Goal: Information Seeking & Learning: Understand process/instructions

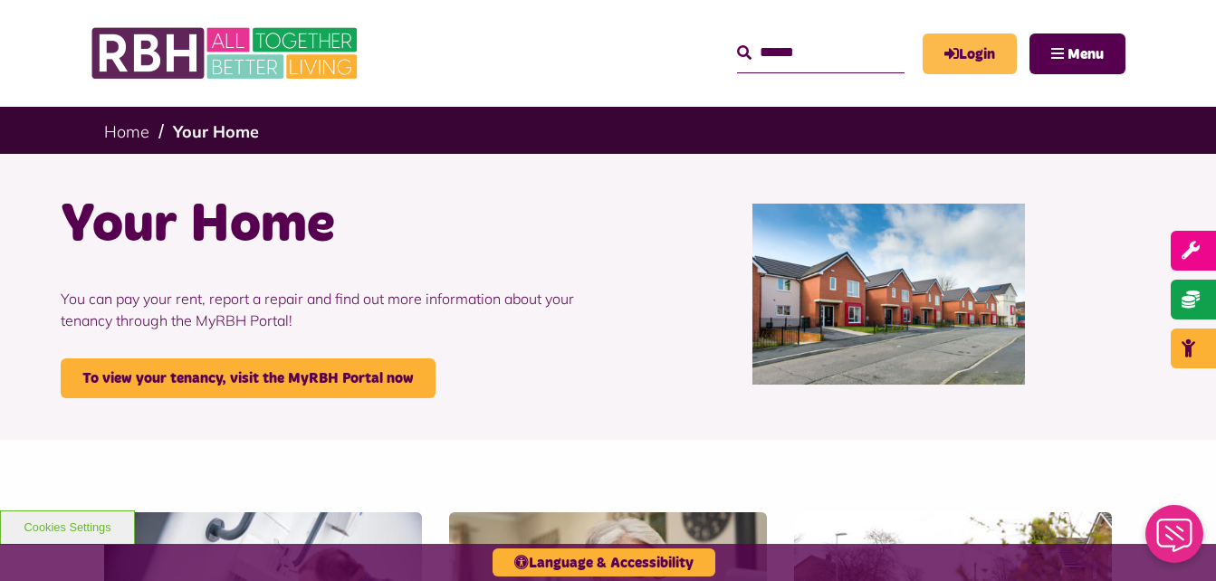
click at [981, 69] on link "Login" at bounding box center [969, 53] width 94 height 41
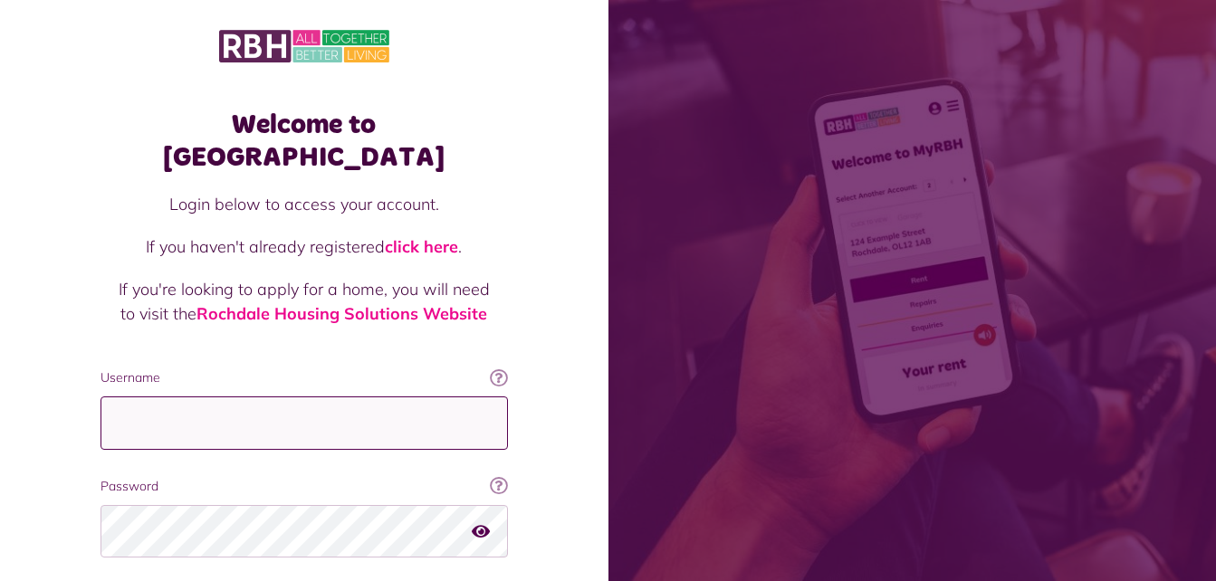
type input "**********"
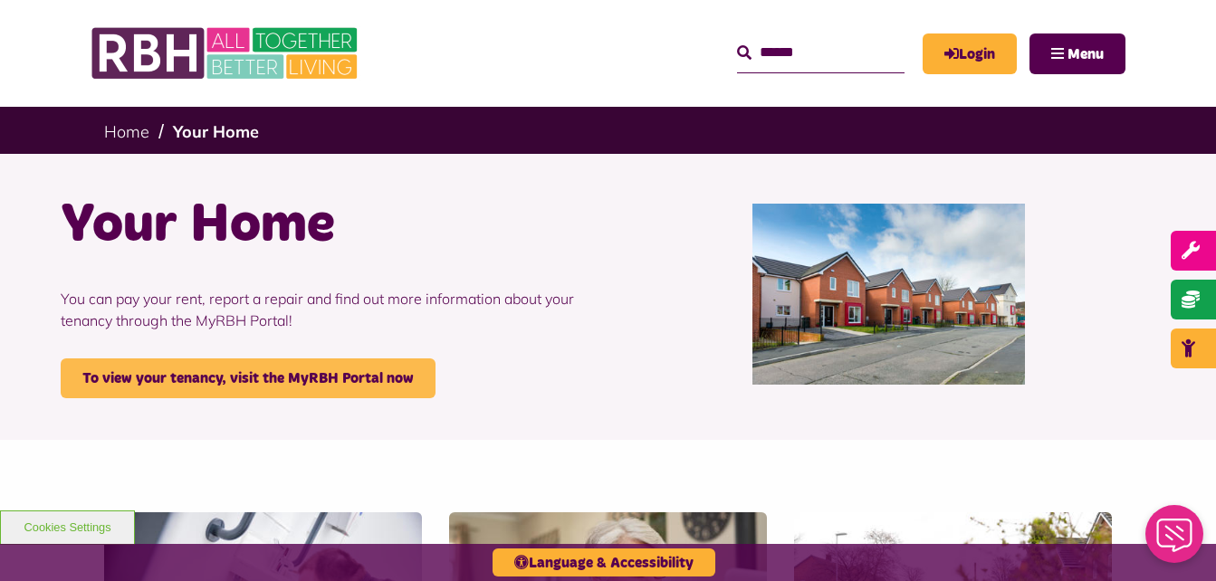
click at [255, 358] on link "To view your tenancy, visit the MyRBH Portal now" at bounding box center [248, 378] width 375 height 40
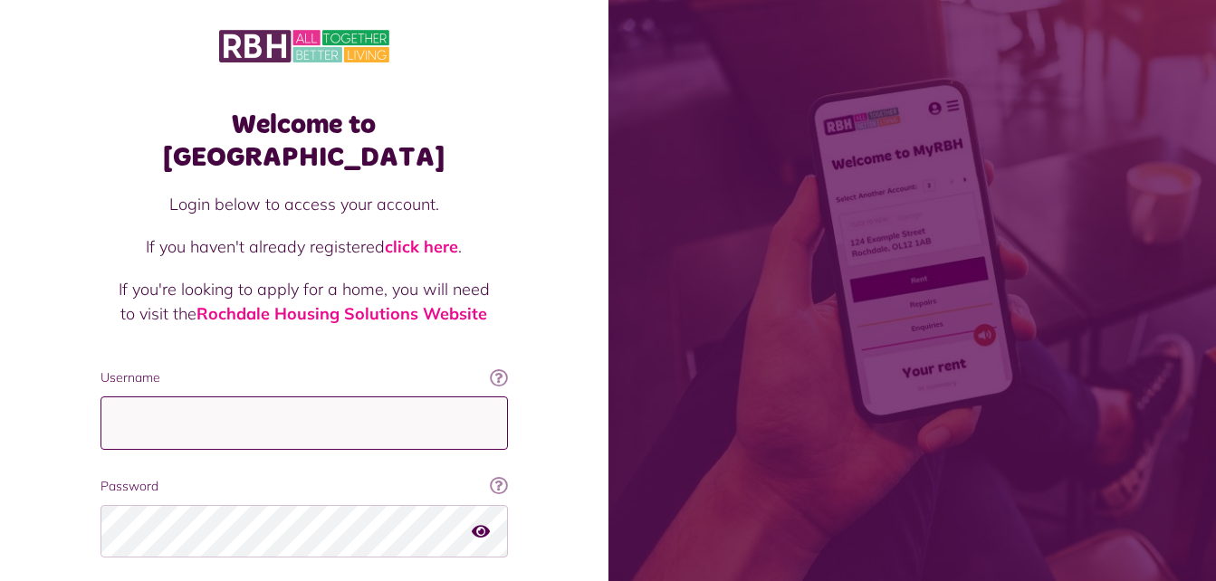
type input "**********"
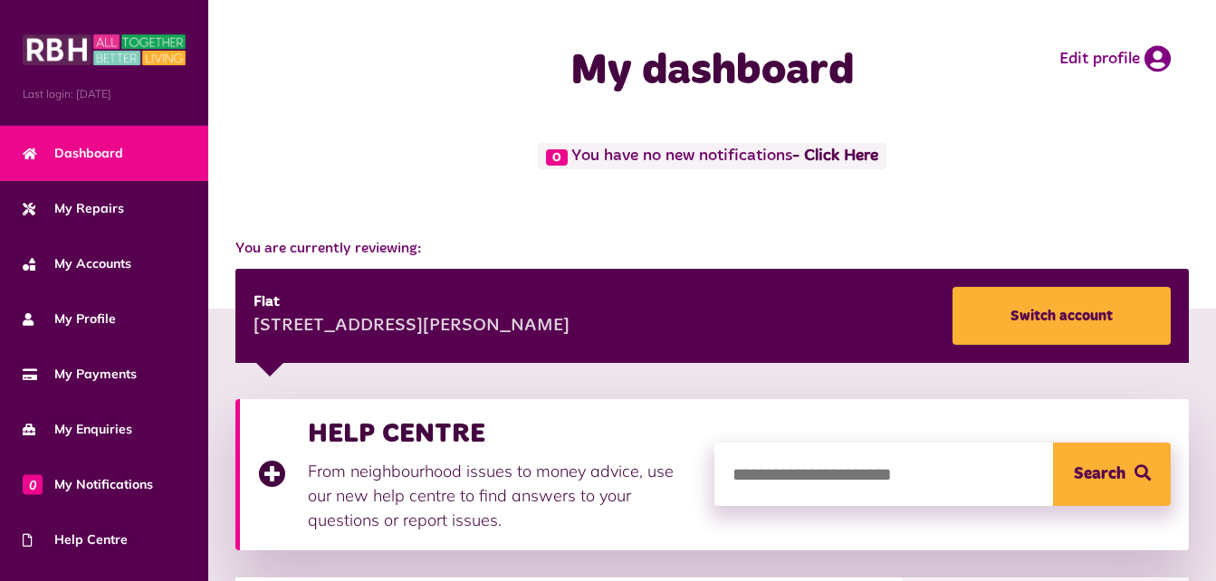
click at [1110, 147] on div "0 You have no new notifications - Click Here" at bounding box center [711, 156] width 953 height 26
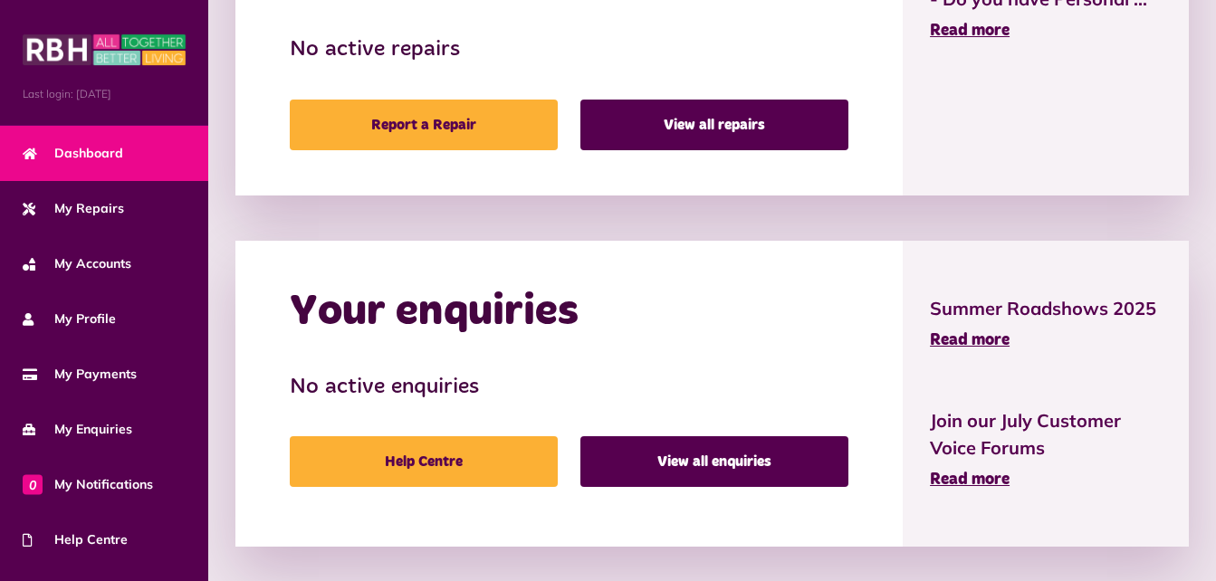
scroll to position [1067, 0]
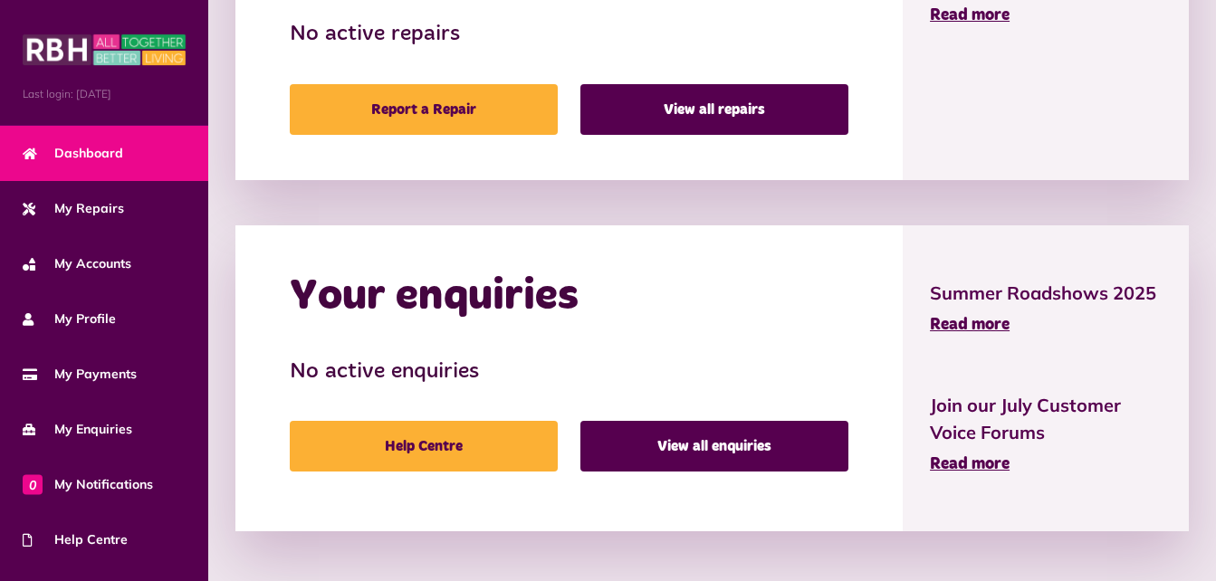
click at [900, 158] on div "Your repairs No active repairs Report a Repair View all repairs" at bounding box center [568, 34] width 667 height 291
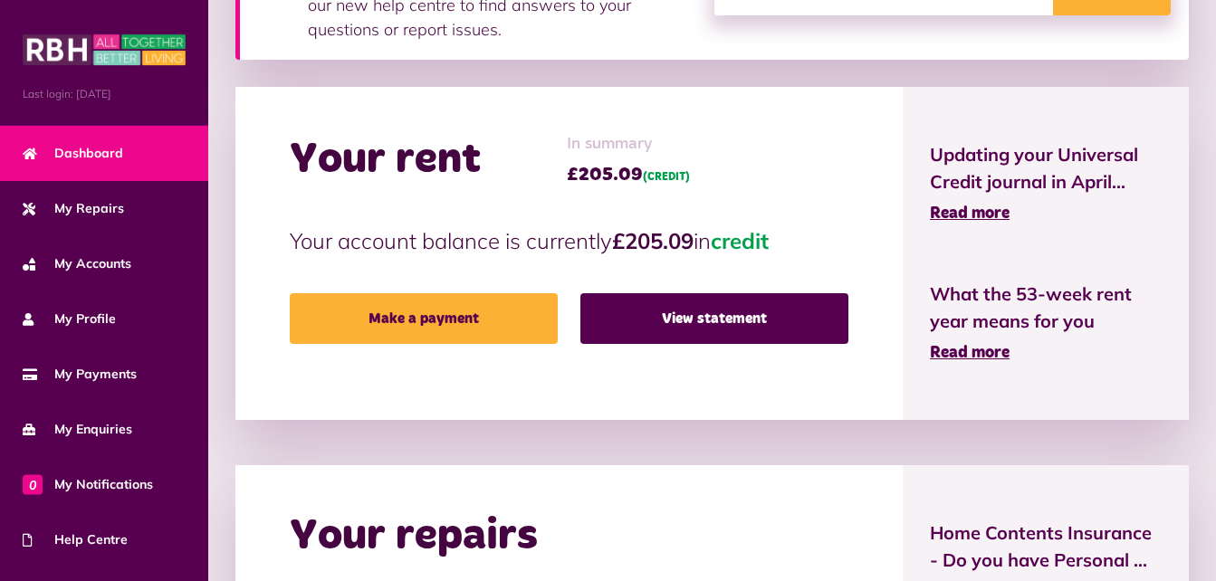
scroll to position [488, 0]
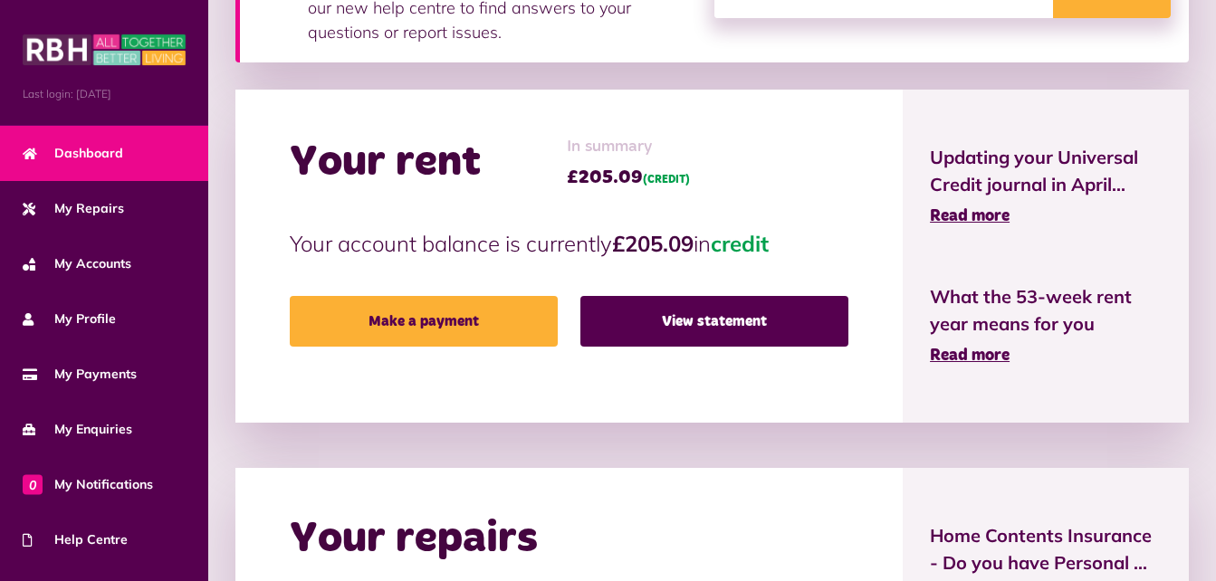
click at [864, 210] on div "Your rent In summary £205.09 (CREDIT) Your account balance is currently £205.09…" at bounding box center [568, 256] width 667 height 333
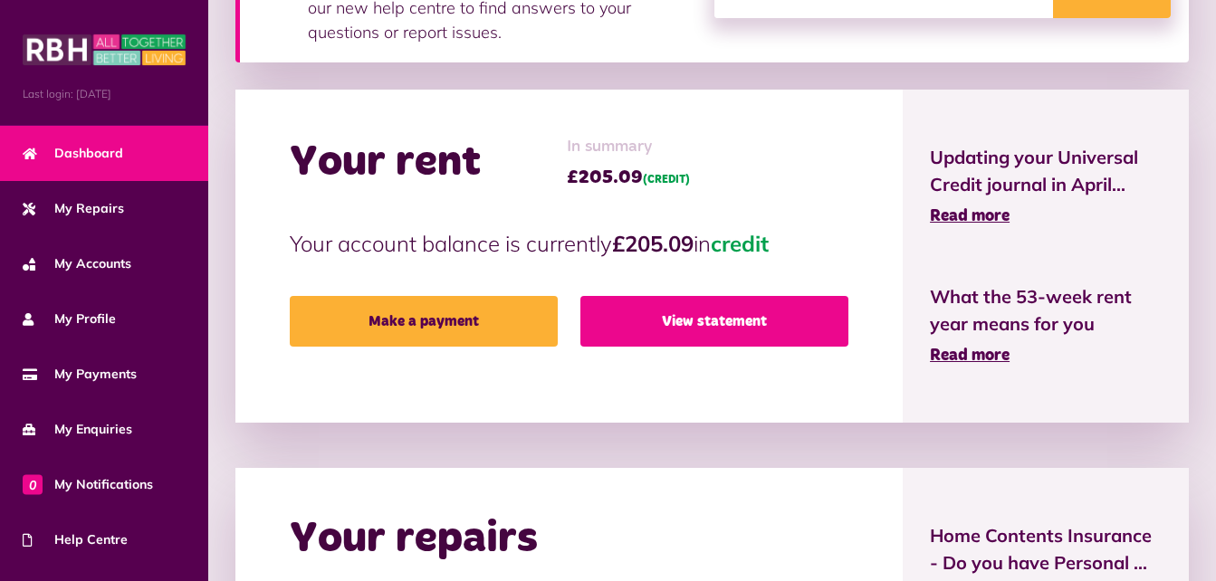
click at [788, 320] on link "View statement" at bounding box center [714, 321] width 268 height 51
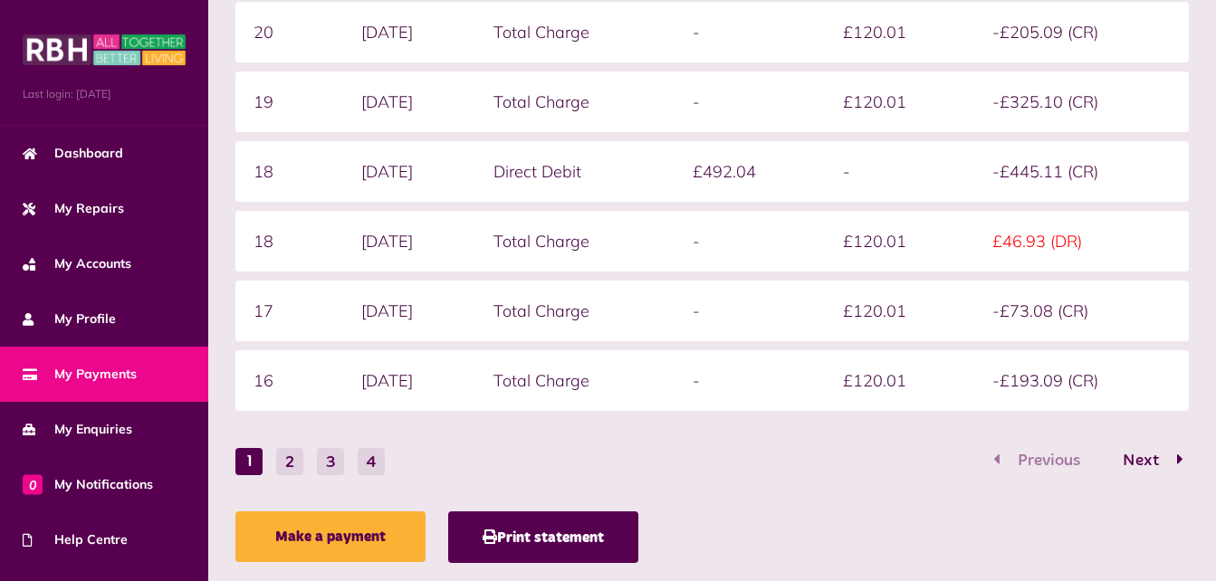
scroll to position [601, 0]
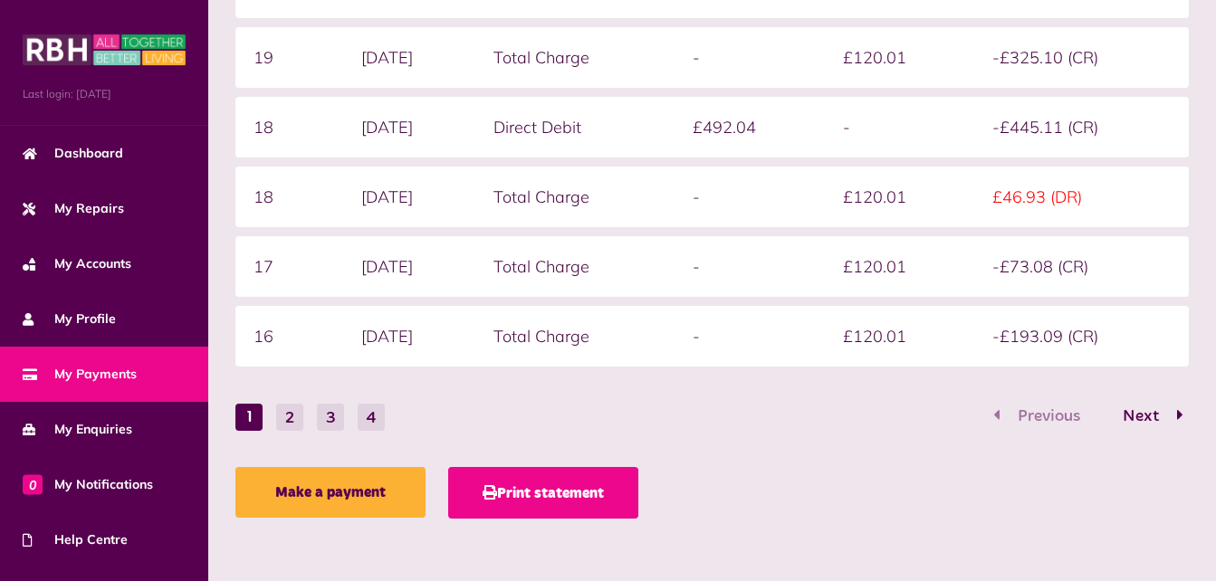
click at [557, 483] on button "Print statement" at bounding box center [543, 493] width 190 height 52
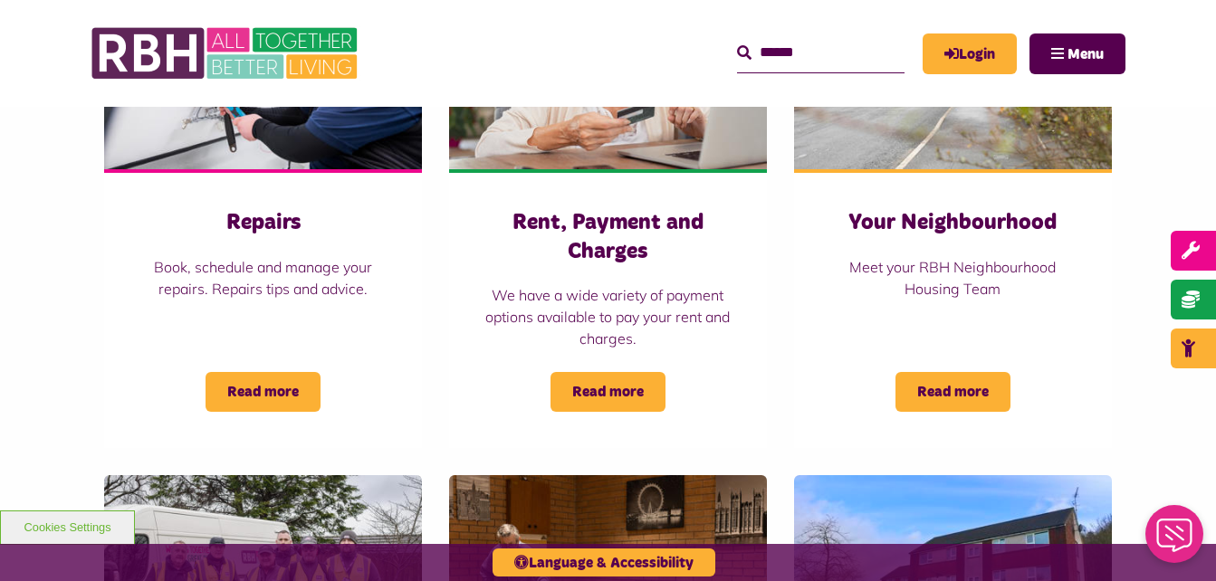
scroll to position [543, 0]
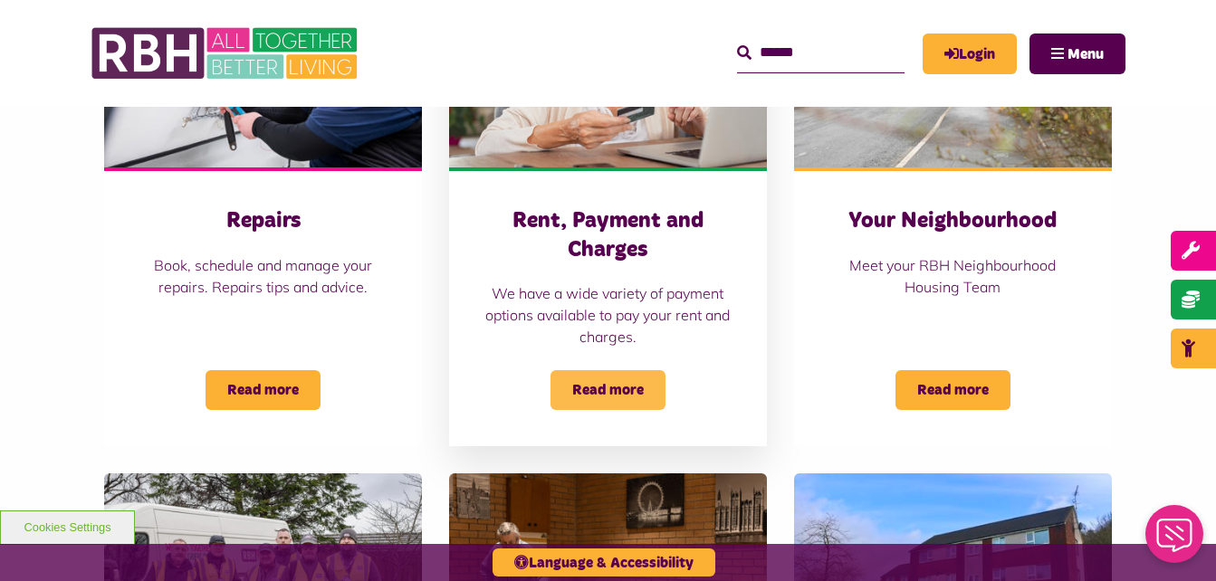
click at [596, 374] on span "Read more" at bounding box center [607, 390] width 115 height 40
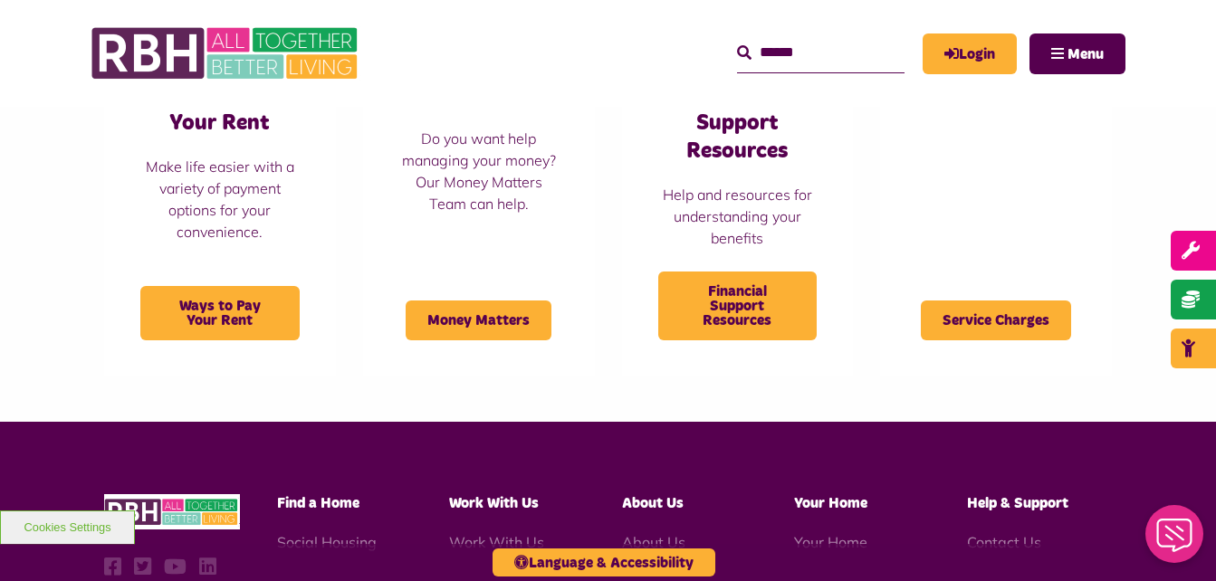
scroll to position [688, 0]
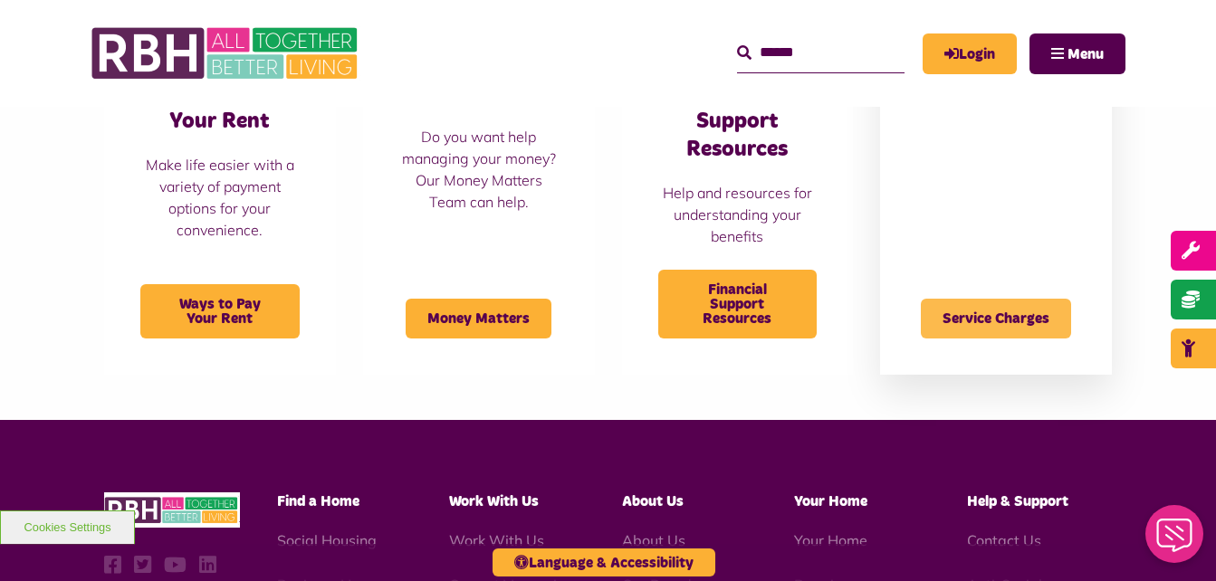
click at [1017, 316] on span "Service Charges" at bounding box center [996, 319] width 150 height 40
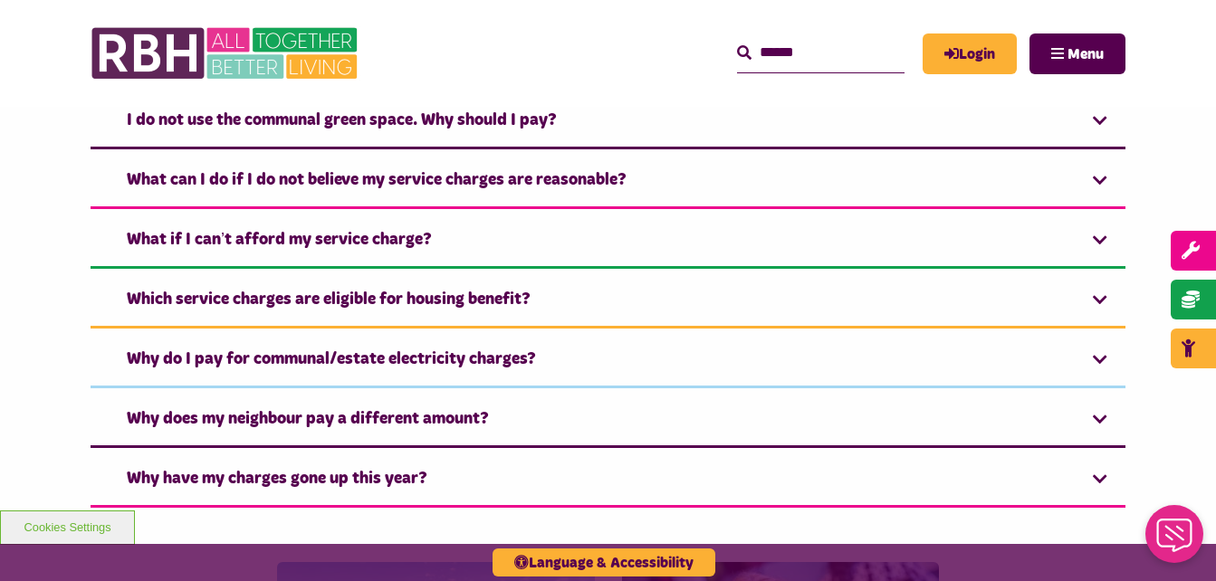
scroll to position [1231, 0]
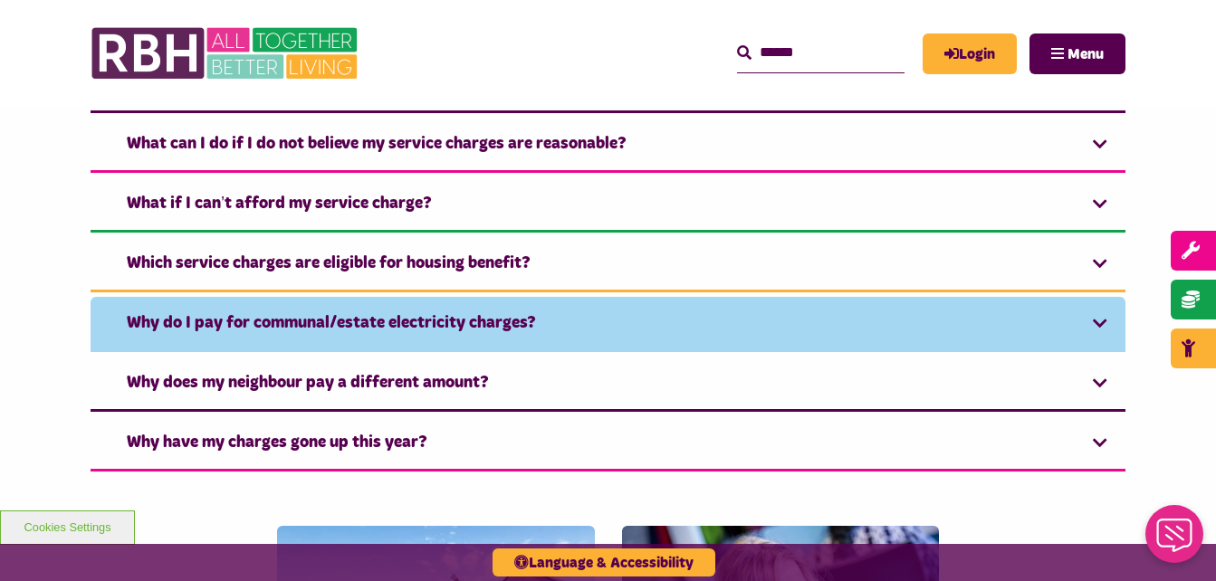
drag, startPoint x: 0, startPoint y: 0, endPoint x: 1017, endPoint y: 316, distance: 1065.4
click at [1017, 316] on link "Why do I pay for communal/estate electricity charges?" at bounding box center [608, 324] width 1035 height 55
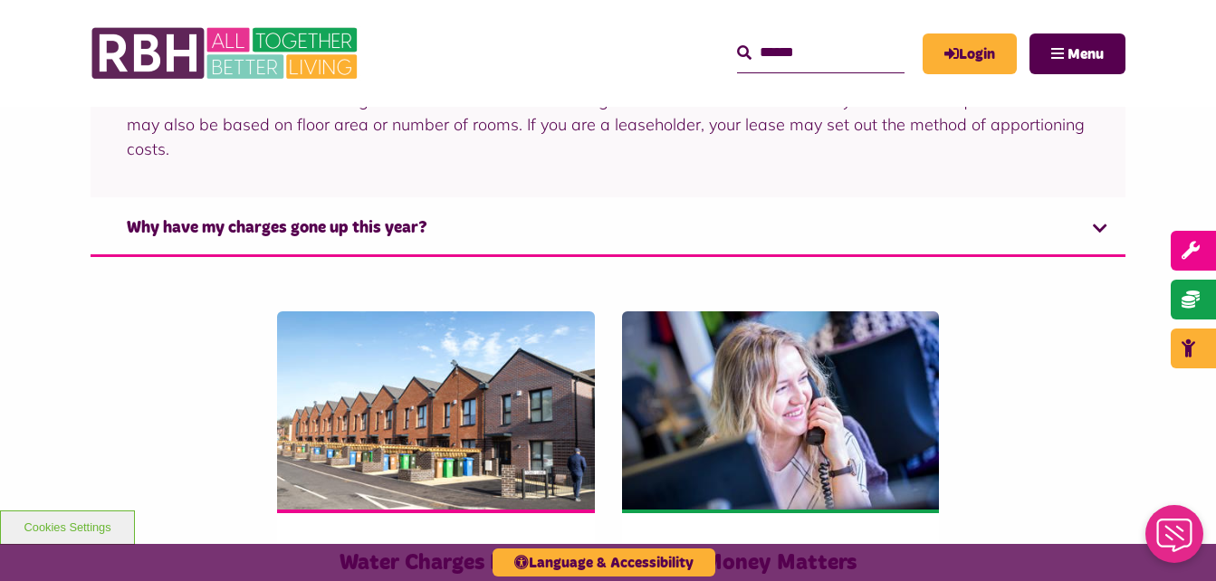
scroll to position [1588, 0]
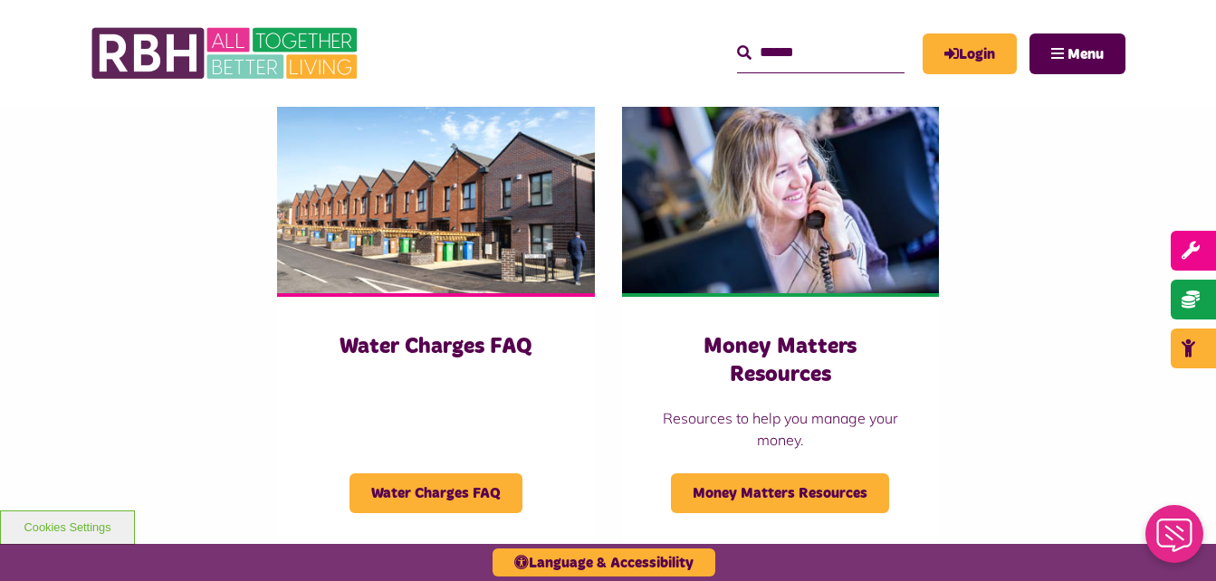
scroll to position [1877, 0]
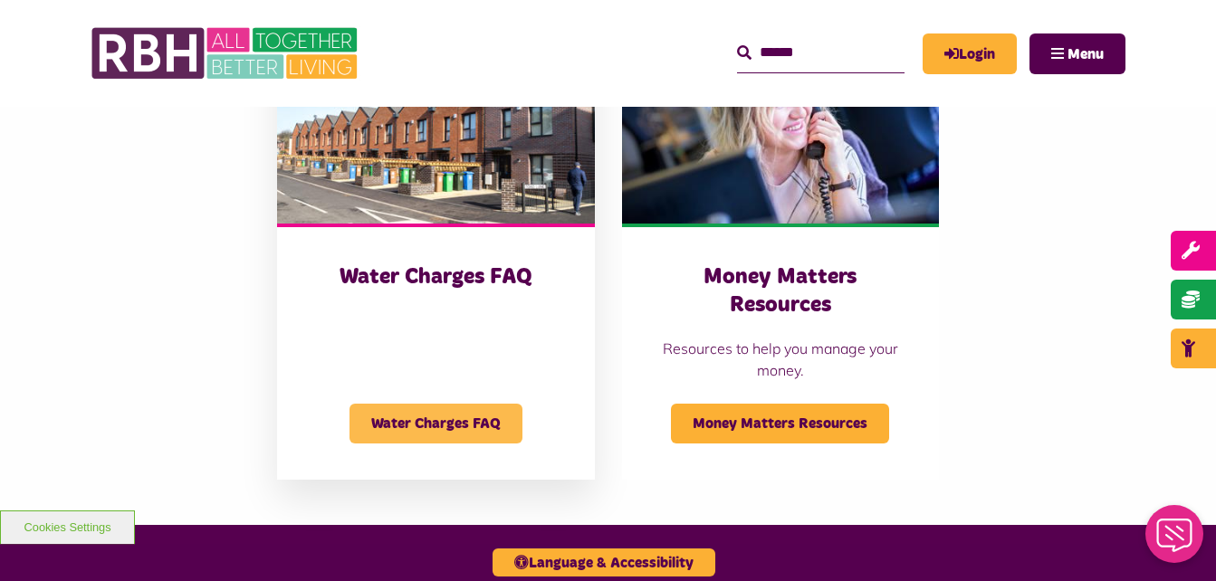
click at [411, 426] on span "Water Charges FAQ" at bounding box center [435, 424] width 173 height 40
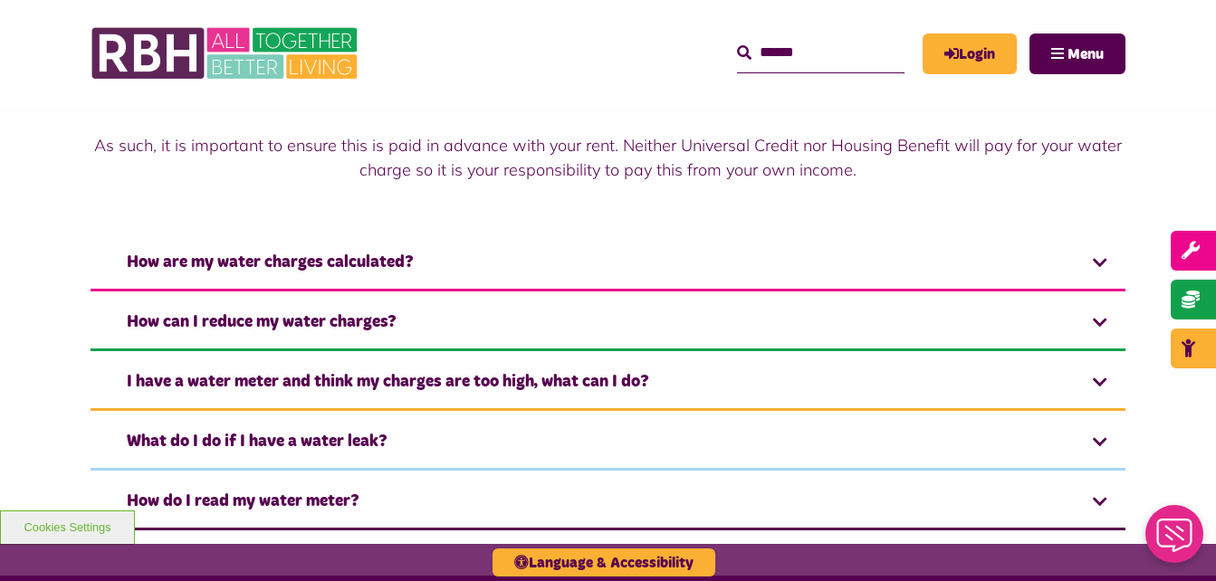
scroll to position [362, 0]
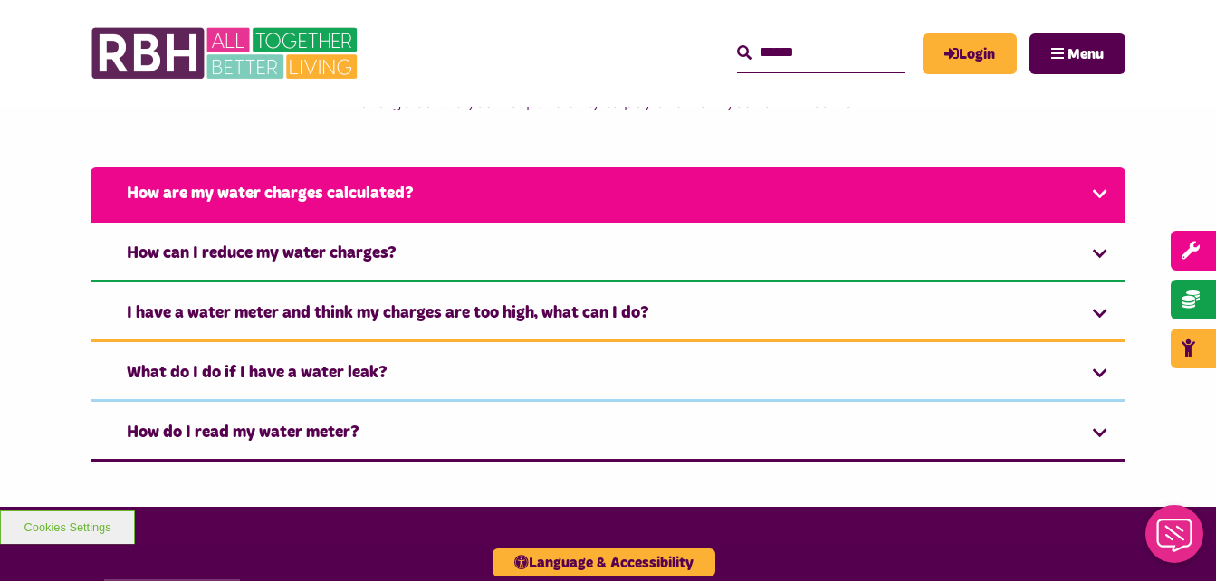
click at [460, 198] on link "How are my water charges calculated?" at bounding box center [608, 194] width 1035 height 55
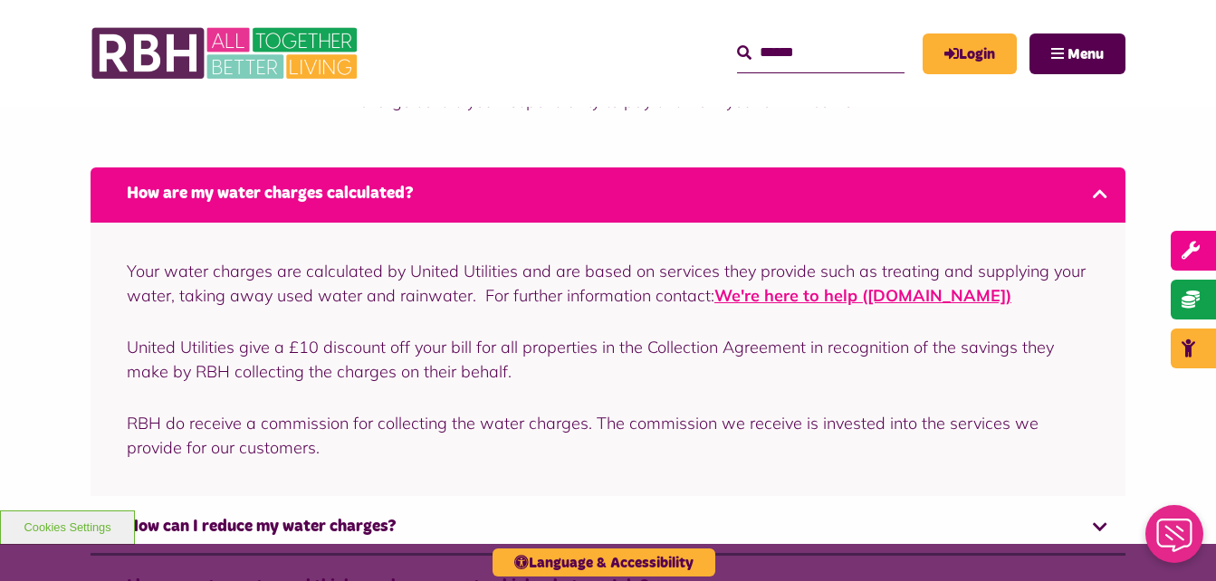
click at [460, 198] on link "How are my water charges calculated?" at bounding box center [608, 194] width 1035 height 55
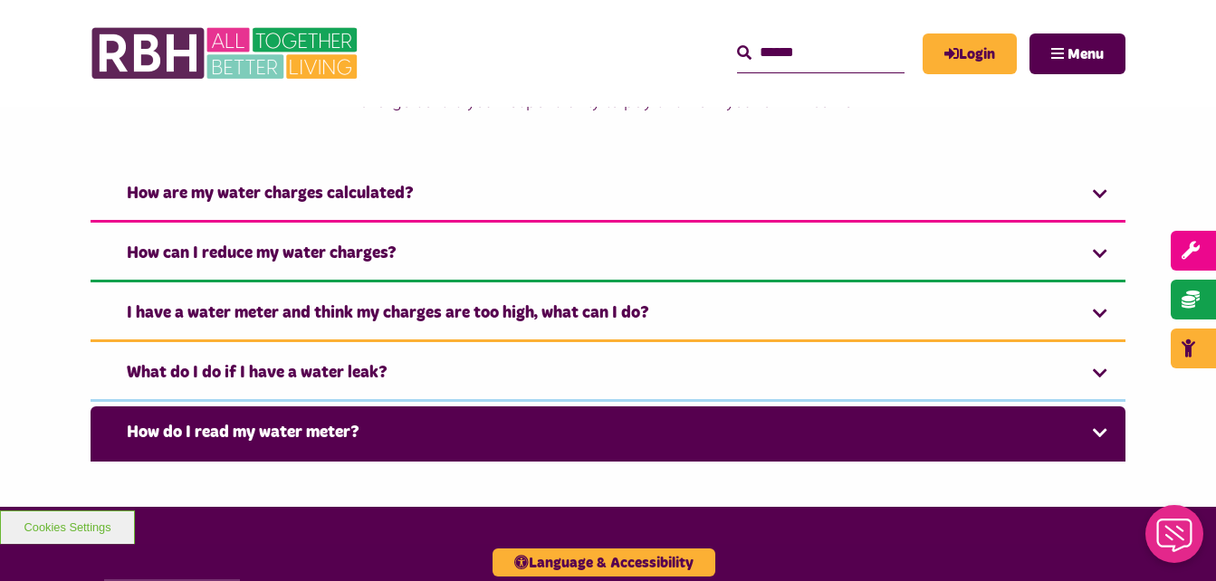
click at [342, 432] on link "How do I read my water meter?" at bounding box center [608, 433] width 1035 height 55
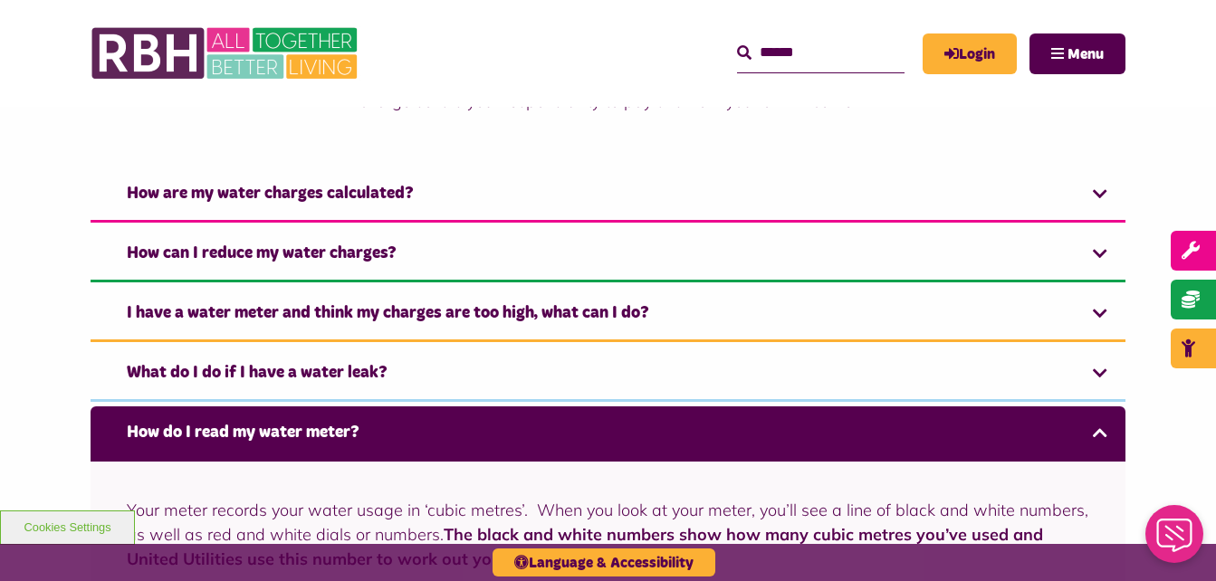
click at [1167, 424] on div "How are my water charges calculated? Your water charges are calculated by Unite…" at bounding box center [608, 455] width 1216 height 595
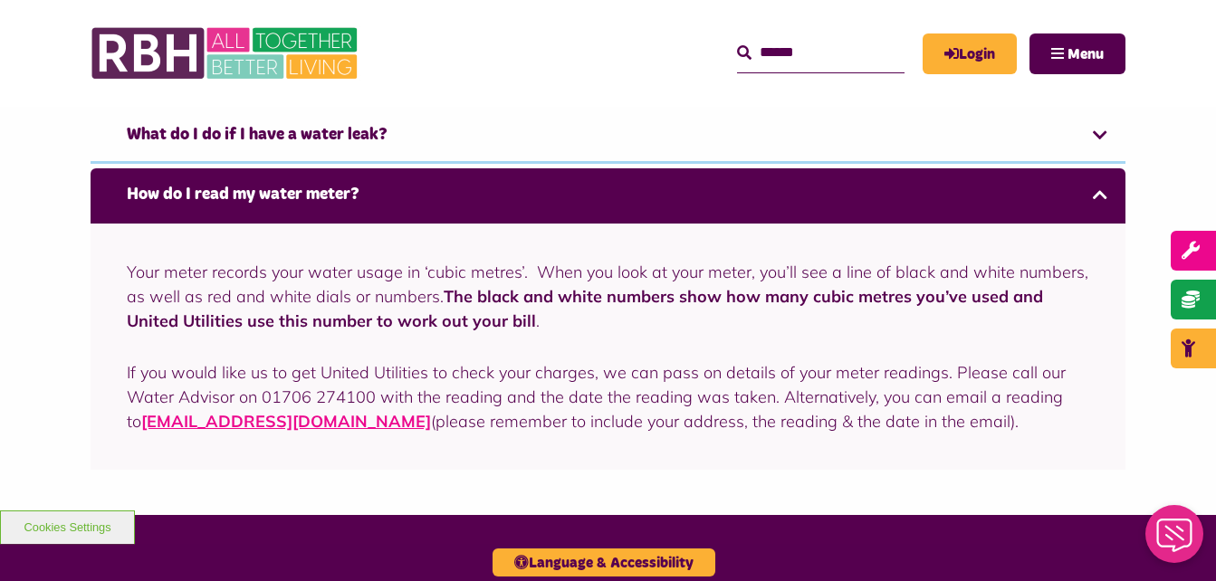
scroll to position [616, 0]
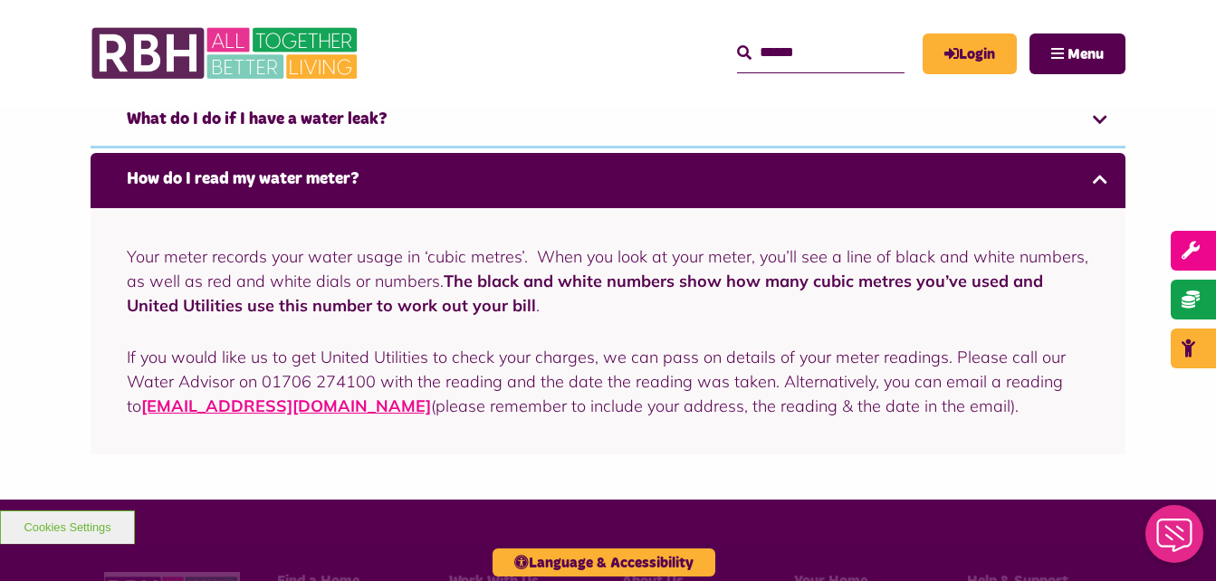
click at [703, 174] on link "How do I read my water meter?" at bounding box center [608, 180] width 1035 height 55
